Goal: Transaction & Acquisition: Purchase product/service

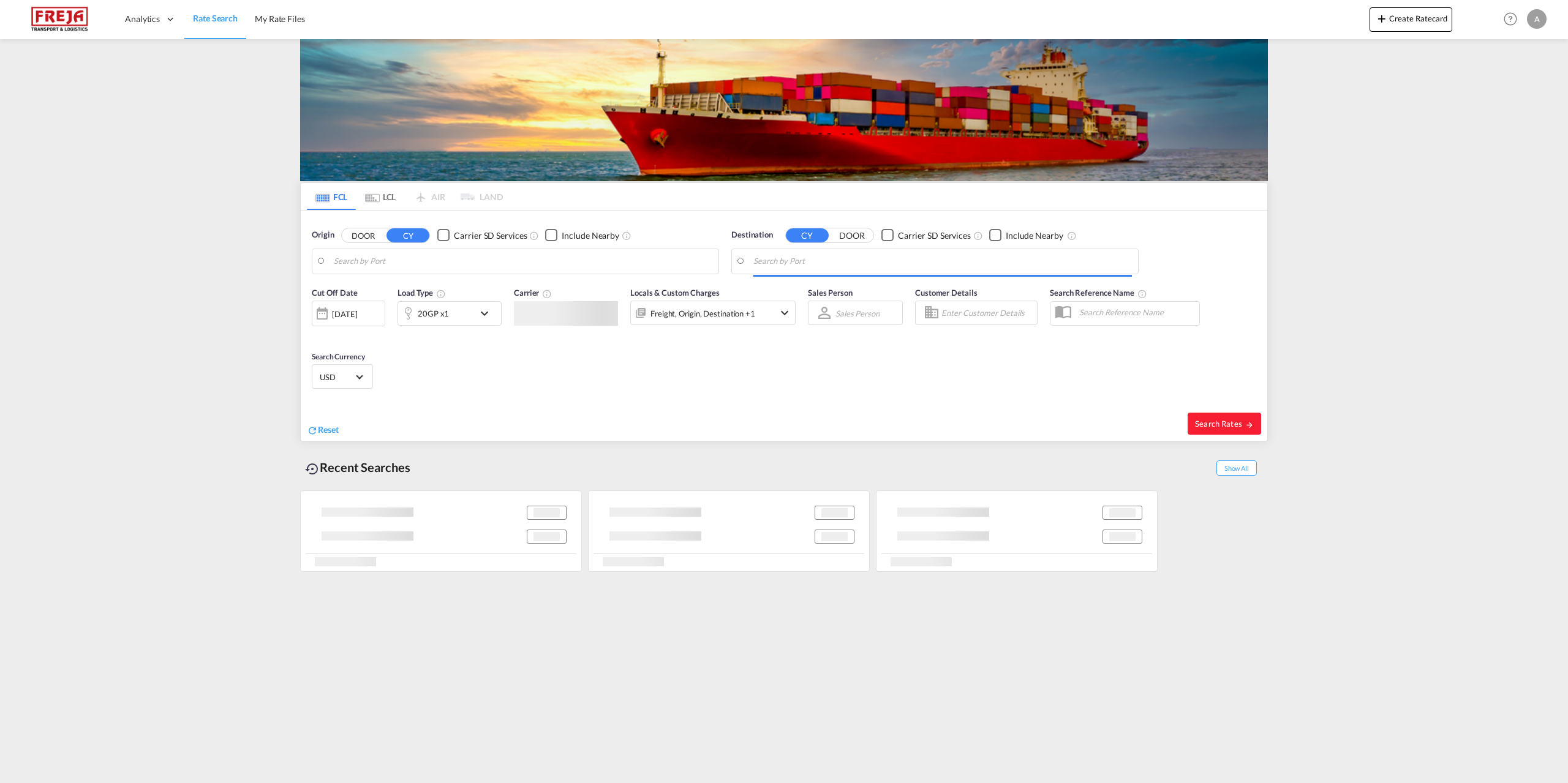
type input "[GEOGRAPHIC_DATA], [GEOGRAPHIC_DATA]"
type input "Lianhuashan Pt, CNLIH"
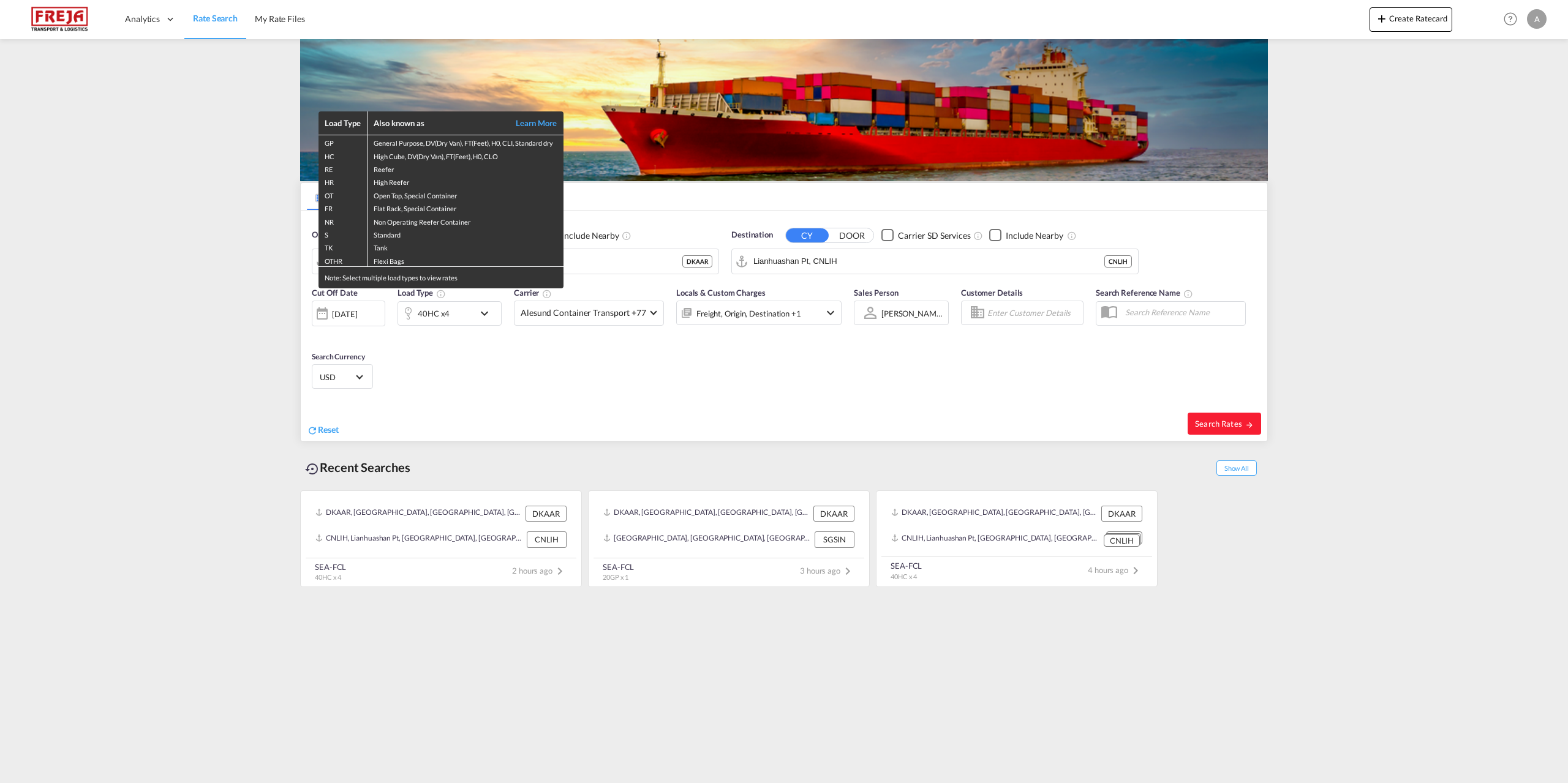
click at [323, 432] on div "Load Type Also known as Learn More GP General Purpose, DV(Dry Van), FT(Feet), H…" at bounding box center [784, 391] width 1568 height 783
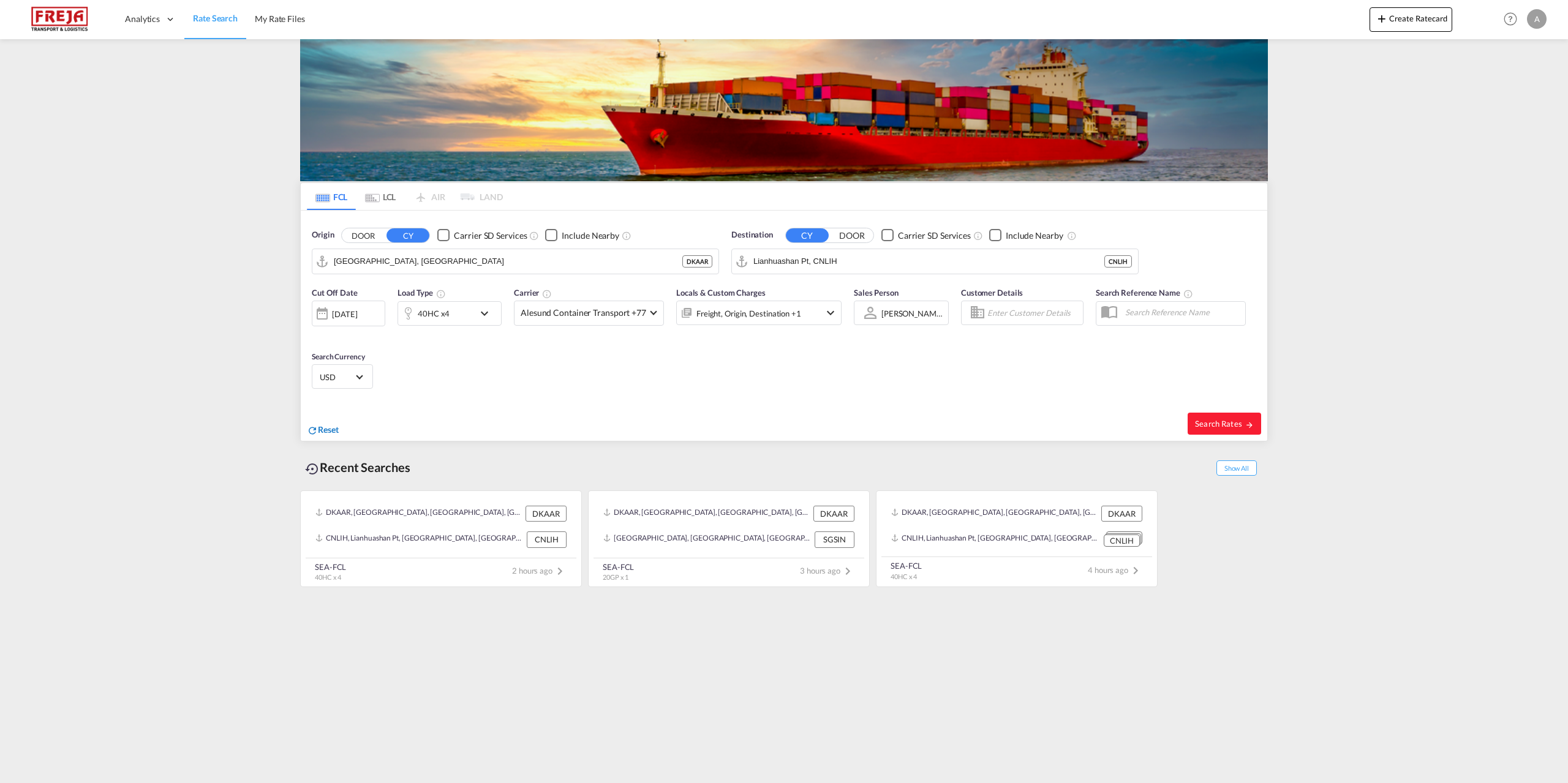
click at [333, 429] on span "Reset" at bounding box center [329, 429] width 21 height 11
click at [396, 264] on body "Analytics Reports Dashboard Rate Search My Rate Files Analytics" at bounding box center [784, 391] width 1568 height 783
click at [388, 291] on div "Frederi cia Denmark DKFRC" at bounding box center [428, 295] width 232 height 37
type input "[GEOGRAPHIC_DATA], DKFRC"
click at [776, 262] on body "Analytics Reports Dashboard Rate Search My Rate Files Analytics" at bounding box center [784, 391] width 1568 height 783
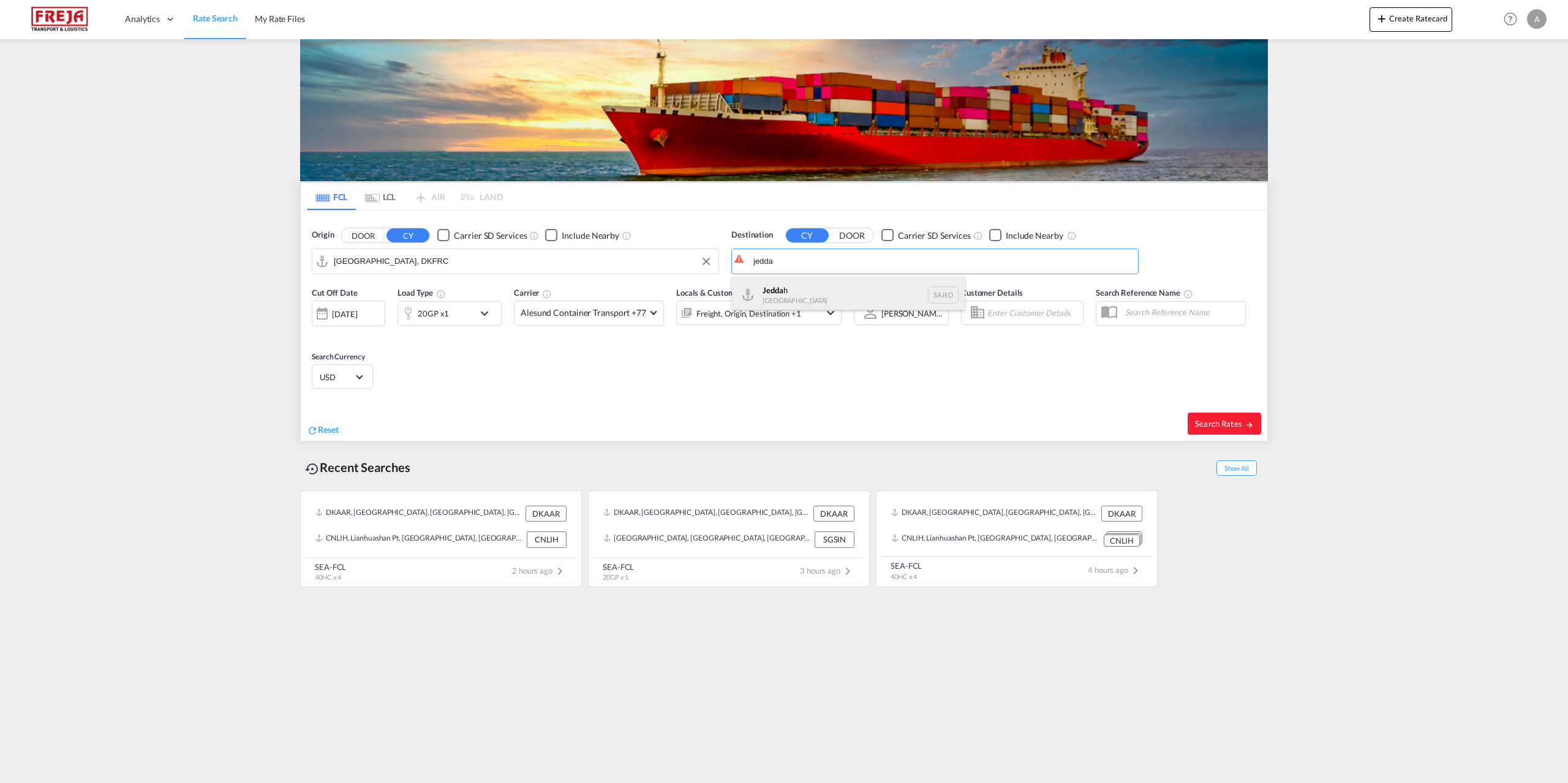
click at [776, 291] on div "Jedda h [GEOGRAPHIC_DATA] SAJED" at bounding box center [848, 295] width 232 height 37
type input "Jeddah, SAJED"
click at [484, 314] on md-icon "icon-chevron-down" at bounding box center [488, 314] width 21 height 15
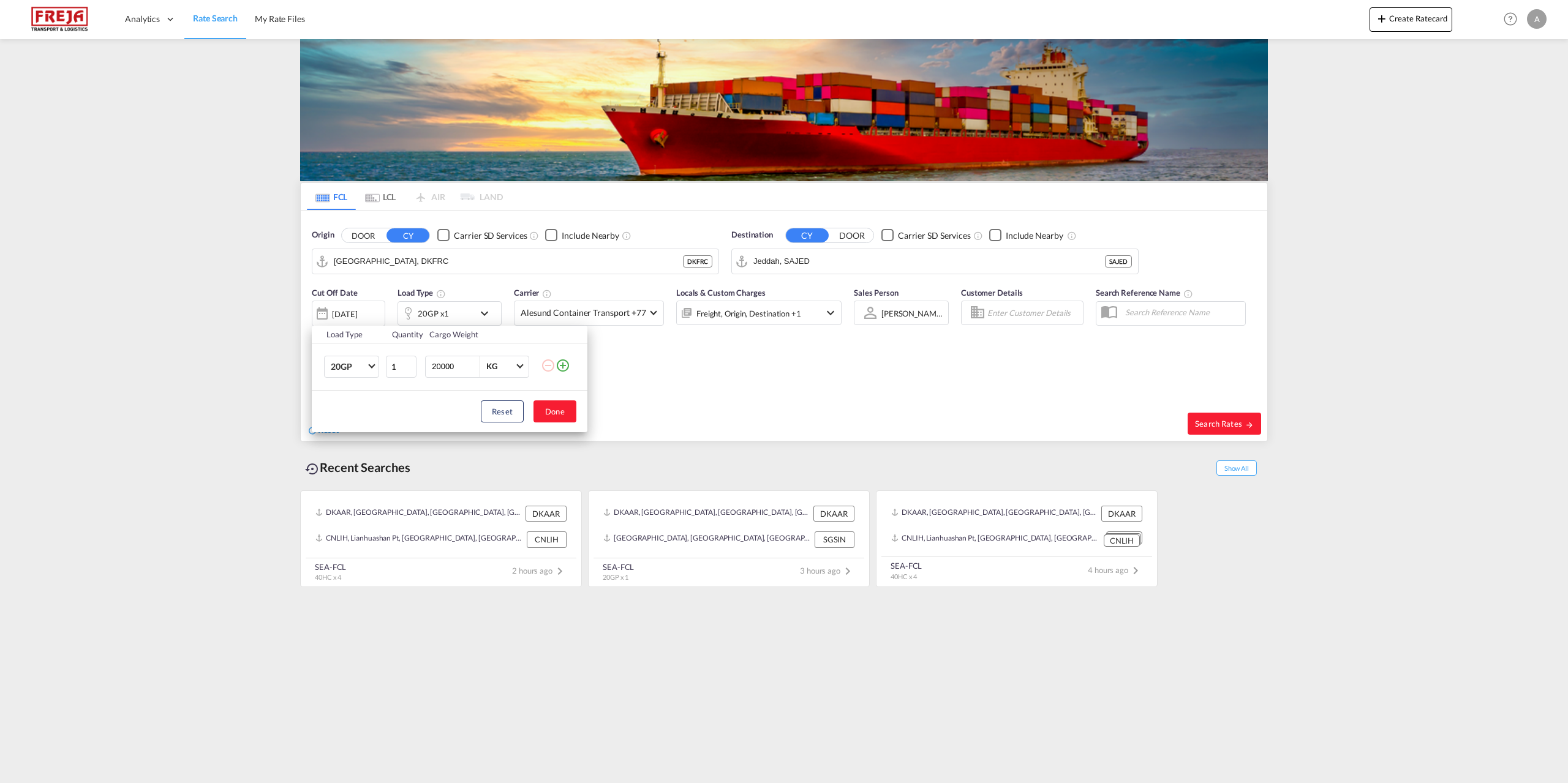
click at [767, 389] on div "Load Type Quantity Cargo Weight 20GP 20GP 40GP 40HC 45HC 20RE 40RE 40HR 20OT 40…" at bounding box center [784, 391] width 1568 height 783
click at [650, 313] on span at bounding box center [653, 311] width 7 height 7
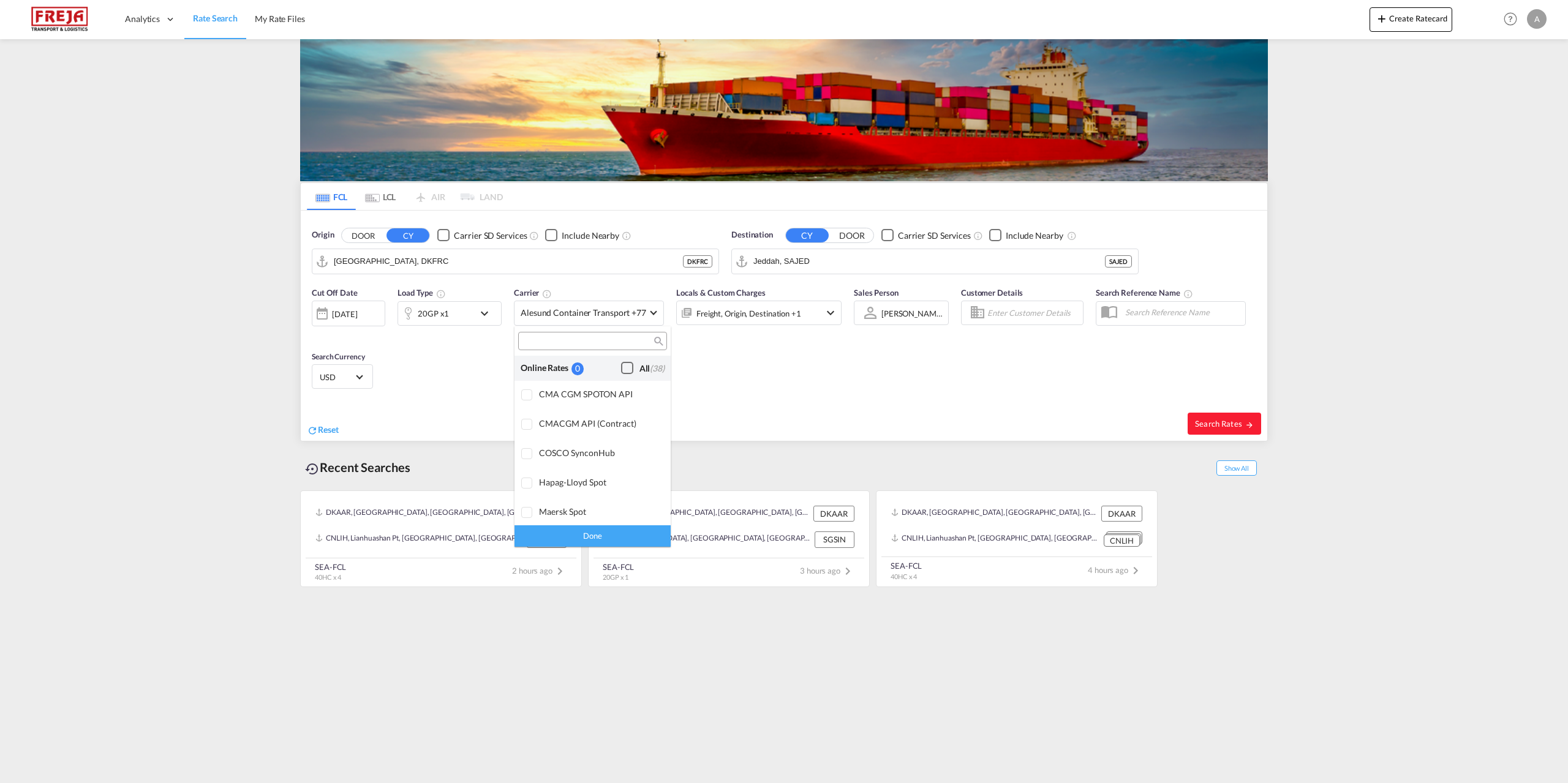
click at [621, 367] on div "Checkbox No Ink" at bounding box center [628, 368] width 12 height 12
click at [624, 539] on div "Done" at bounding box center [593, 536] width 156 height 21
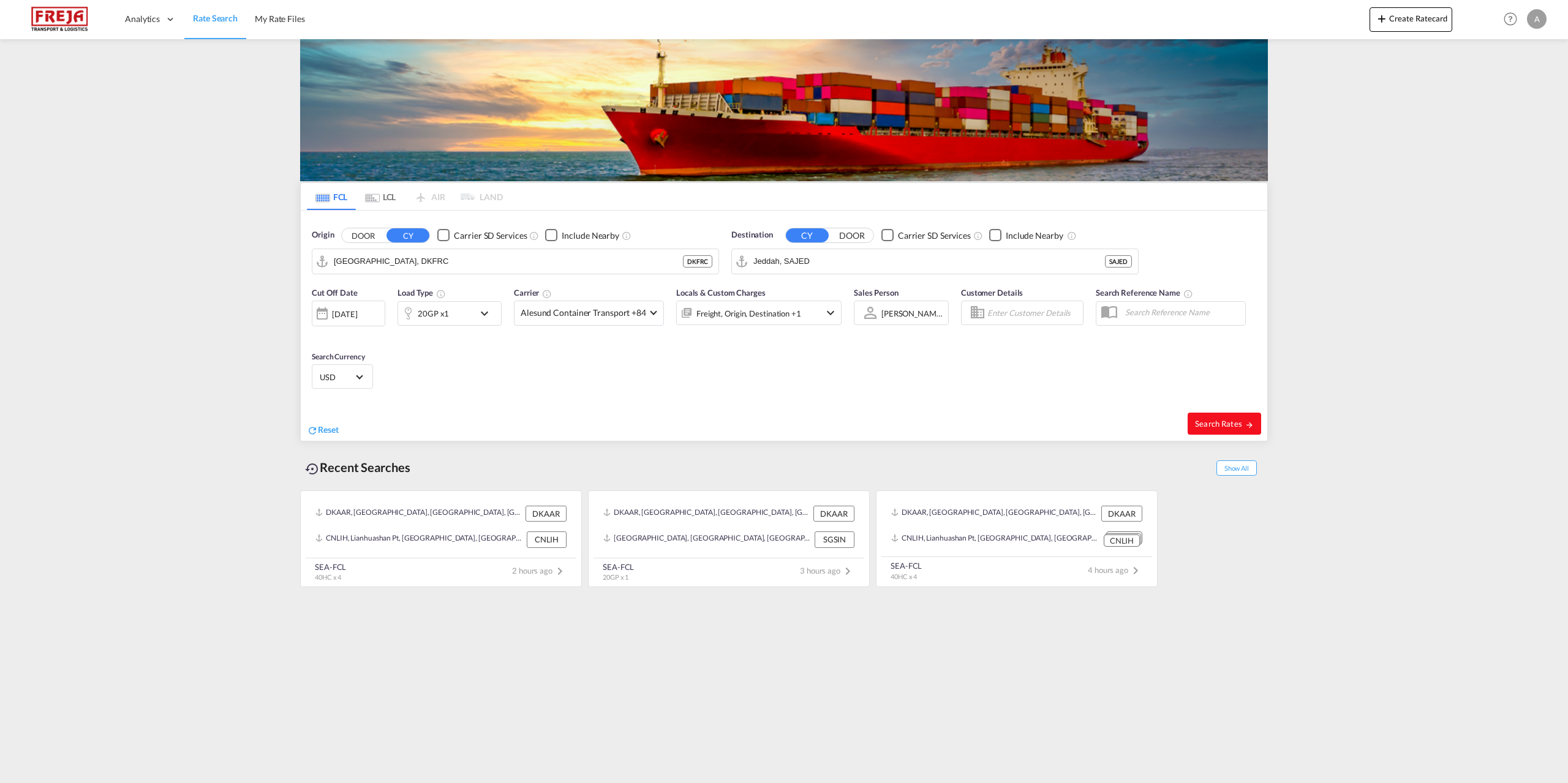
click at [1225, 422] on span "Search Rates" at bounding box center [1224, 423] width 59 height 10
type input "DKFRC to SAJED / [DATE]"
